Goal: Information Seeking & Learning: Check status

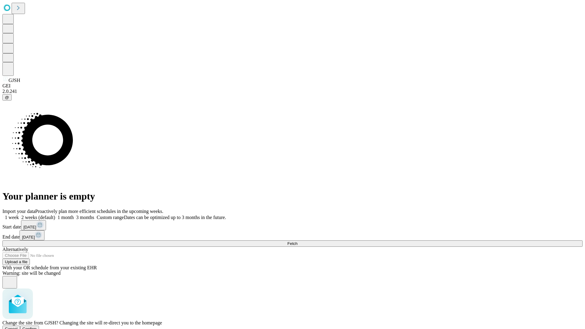
click at [37, 327] on span "Confirm" at bounding box center [30, 329] width 14 height 5
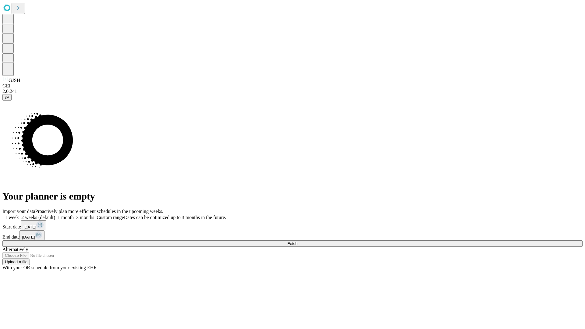
click at [55, 215] on label "2 weeks (default)" at bounding box center [37, 217] width 36 height 5
click at [297, 241] on span "Fetch" at bounding box center [292, 243] width 10 height 5
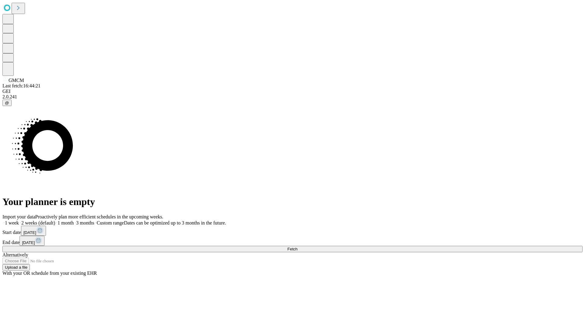
click at [55, 220] on label "2 weeks (default)" at bounding box center [37, 222] width 36 height 5
click at [297, 247] on span "Fetch" at bounding box center [292, 249] width 10 height 5
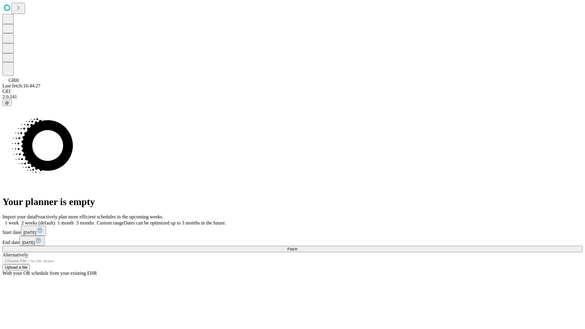
click at [297, 247] on span "Fetch" at bounding box center [292, 249] width 10 height 5
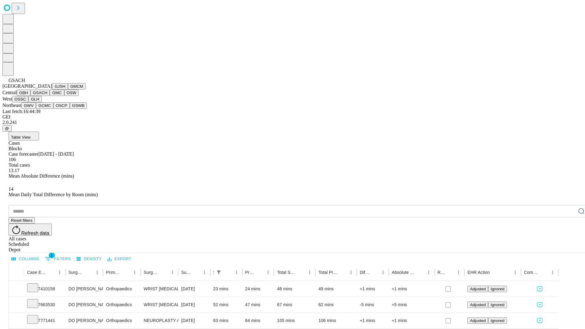
click at [50, 96] on button "GMC" at bounding box center [57, 93] width 14 height 6
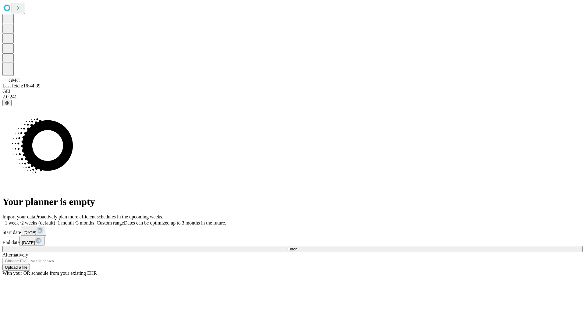
click at [55, 220] on label "2 weeks (default)" at bounding box center [37, 222] width 36 height 5
click at [297, 247] on span "Fetch" at bounding box center [292, 249] width 10 height 5
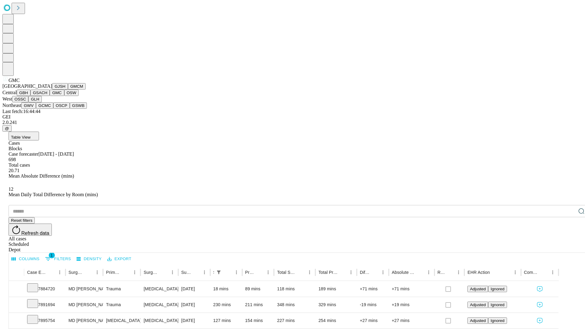
click at [64, 96] on button "OSW" at bounding box center [71, 93] width 15 height 6
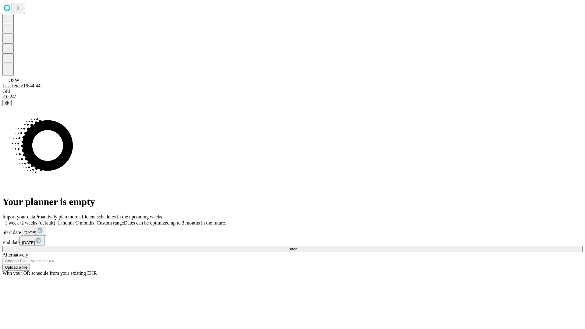
click at [55, 220] on label "2 weeks (default)" at bounding box center [37, 222] width 36 height 5
click at [297, 247] on span "Fetch" at bounding box center [292, 249] width 10 height 5
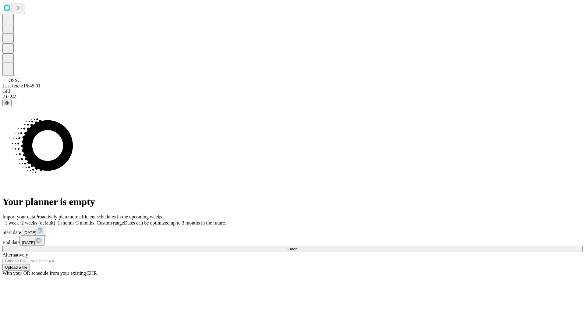
click at [55, 220] on label "2 weeks (default)" at bounding box center [37, 222] width 36 height 5
click at [297, 247] on span "Fetch" at bounding box center [292, 249] width 10 height 5
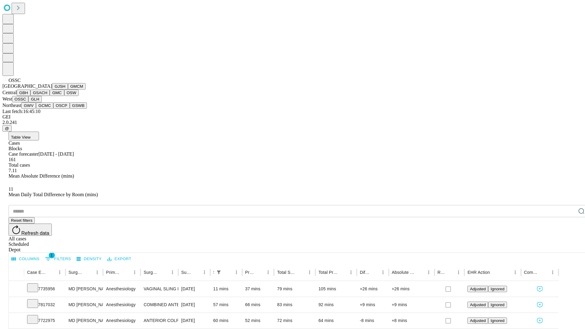
click at [41, 102] on button "GLH" at bounding box center [34, 99] width 13 height 6
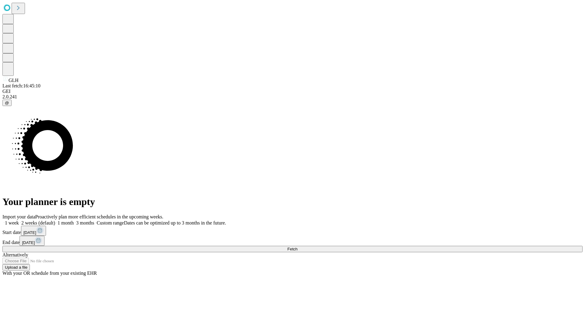
click at [55, 220] on label "2 weeks (default)" at bounding box center [37, 222] width 36 height 5
click at [297, 247] on span "Fetch" at bounding box center [292, 249] width 10 height 5
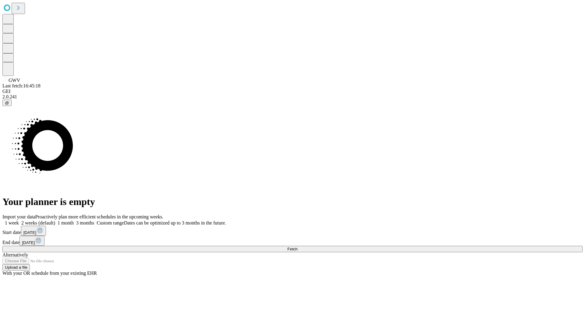
click at [55, 220] on label "2 weeks (default)" at bounding box center [37, 222] width 36 height 5
click at [297, 247] on span "Fetch" at bounding box center [292, 249] width 10 height 5
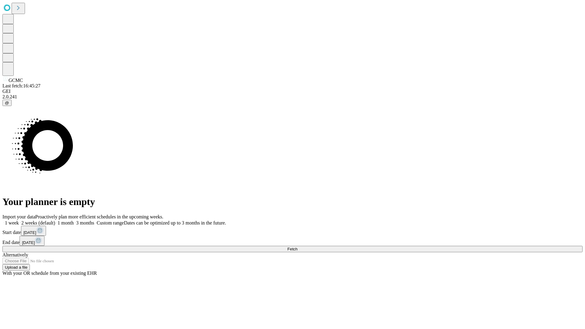
click at [55, 220] on label "2 weeks (default)" at bounding box center [37, 222] width 36 height 5
click at [297, 247] on span "Fetch" at bounding box center [292, 249] width 10 height 5
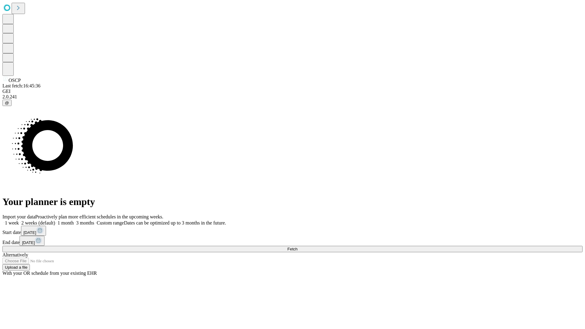
click at [55, 220] on label "2 weeks (default)" at bounding box center [37, 222] width 36 height 5
click at [297, 247] on span "Fetch" at bounding box center [292, 249] width 10 height 5
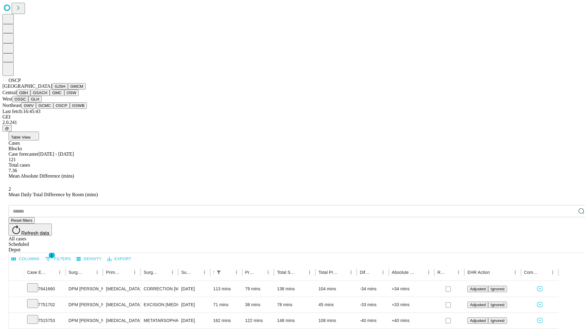
click at [70, 109] on button "GSWB" at bounding box center [78, 105] width 17 height 6
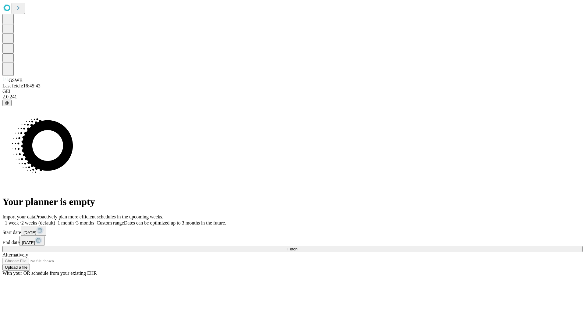
click at [55, 220] on label "2 weeks (default)" at bounding box center [37, 222] width 36 height 5
click at [297, 247] on span "Fetch" at bounding box center [292, 249] width 10 height 5
